Goal: Download file/media

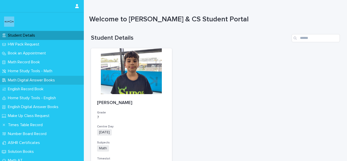
click at [23, 81] on p "Math Digital Answer Books" at bounding box center [32, 80] width 53 height 5
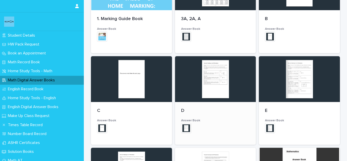
scroll to position [112, 0]
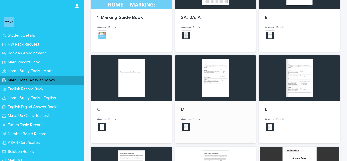
click at [200, 113] on div "D Answer Book + 0 This file cannot be opened Download File" at bounding box center [215, 122] width 81 height 43
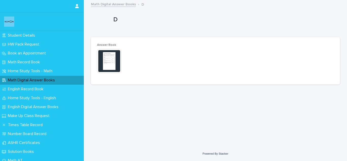
click at [108, 68] on img at bounding box center [109, 61] width 24 height 24
